Goal: Browse casually

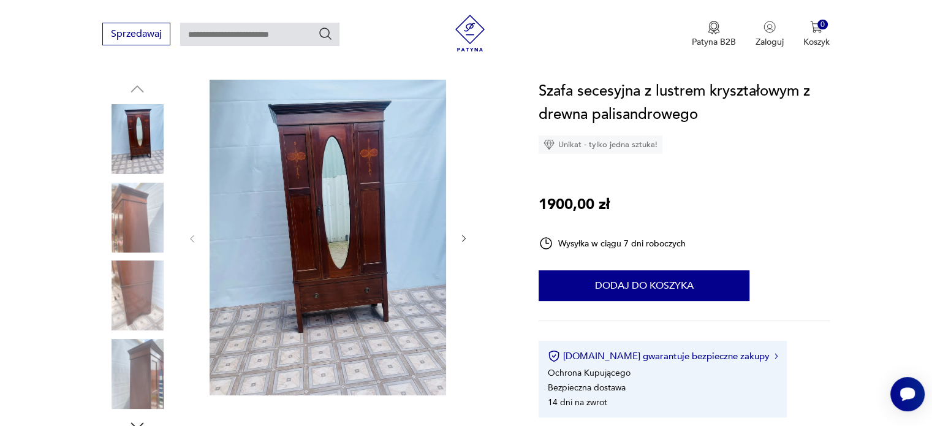
click at [464, 238] on icon "button" at bounding box center [464, 238] width 10 height 10
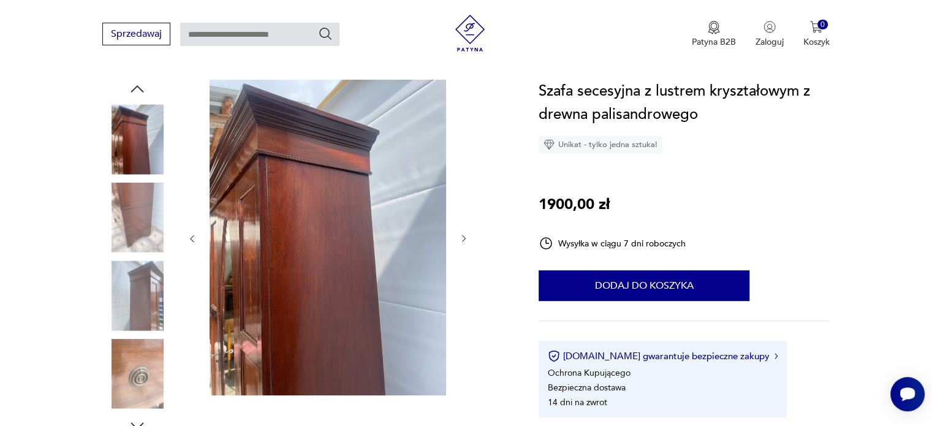
click at [464, 238] on icon "button" at bounding box center [464, 238] width 10 height 10
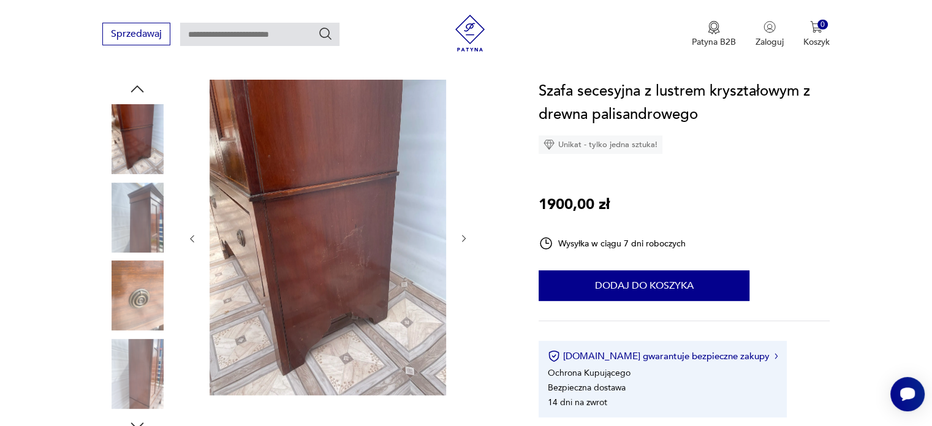
click at [464, 238] on icon "button" at bounding box center [464, 238] width 10 height 10
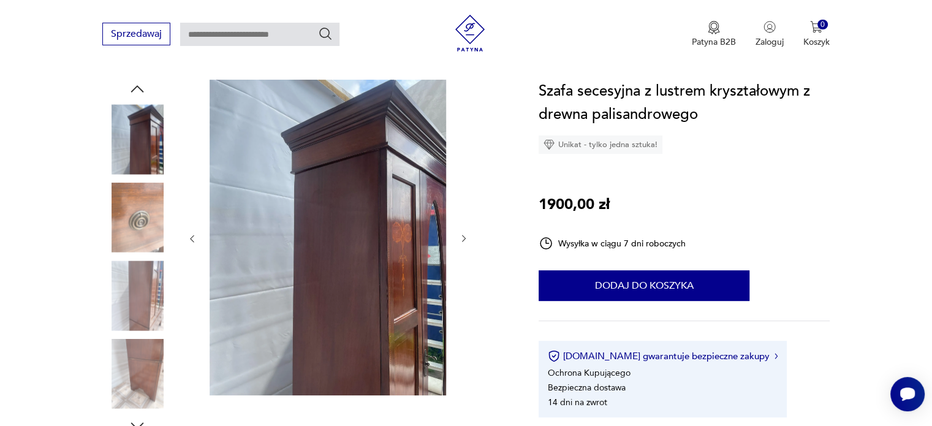
click at [464, 238] on icon "button" at bounding box center [464, 238] width 10 height 10
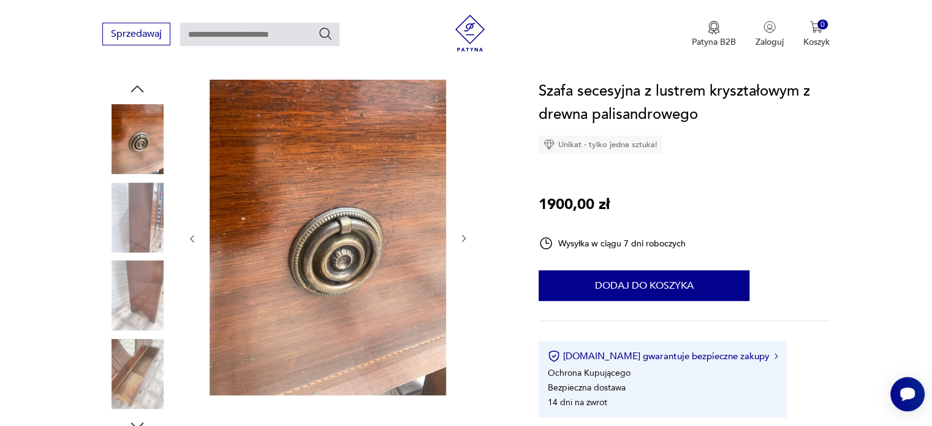
click at [464, 238] on icon "button" at bounding box center [464, 238] width 10 height 10
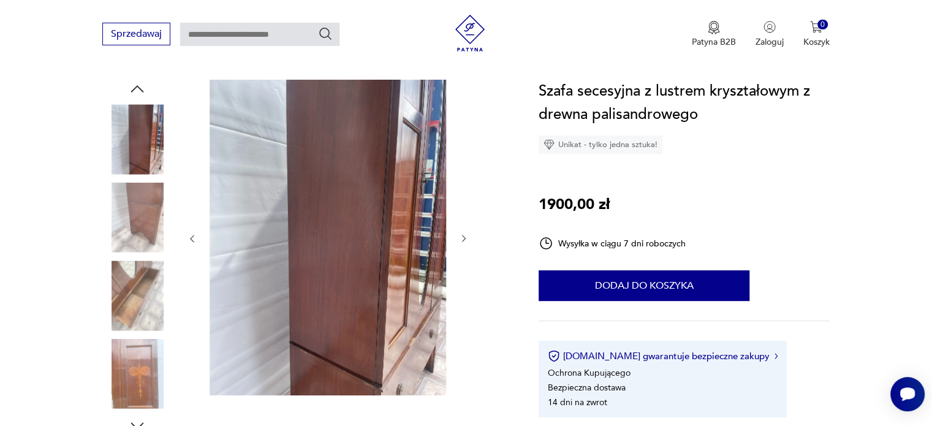
click at [464, 238] on icon "button" at bounding box center [464, 238] width 10 height 10
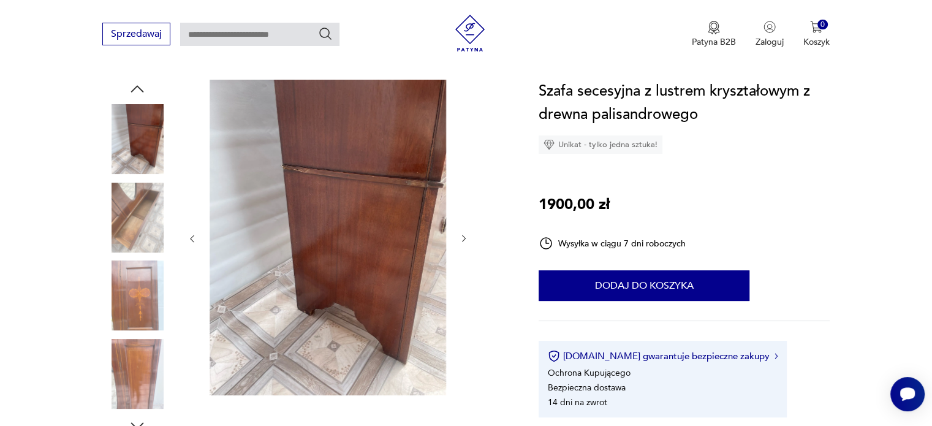
click at [464, 238] on icon "button" at bounding box center [464, 238] width 10 height 10
